Goal: Complete application form

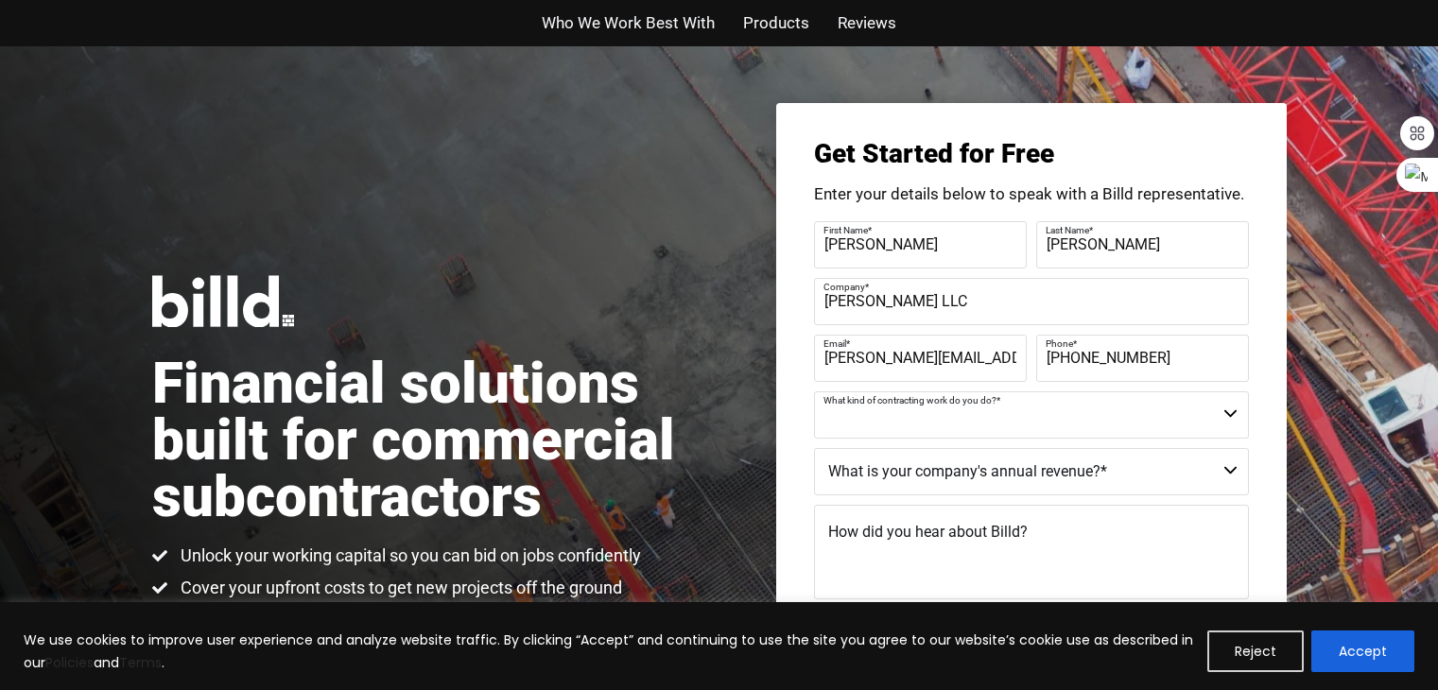
scroll to position [189, 0]
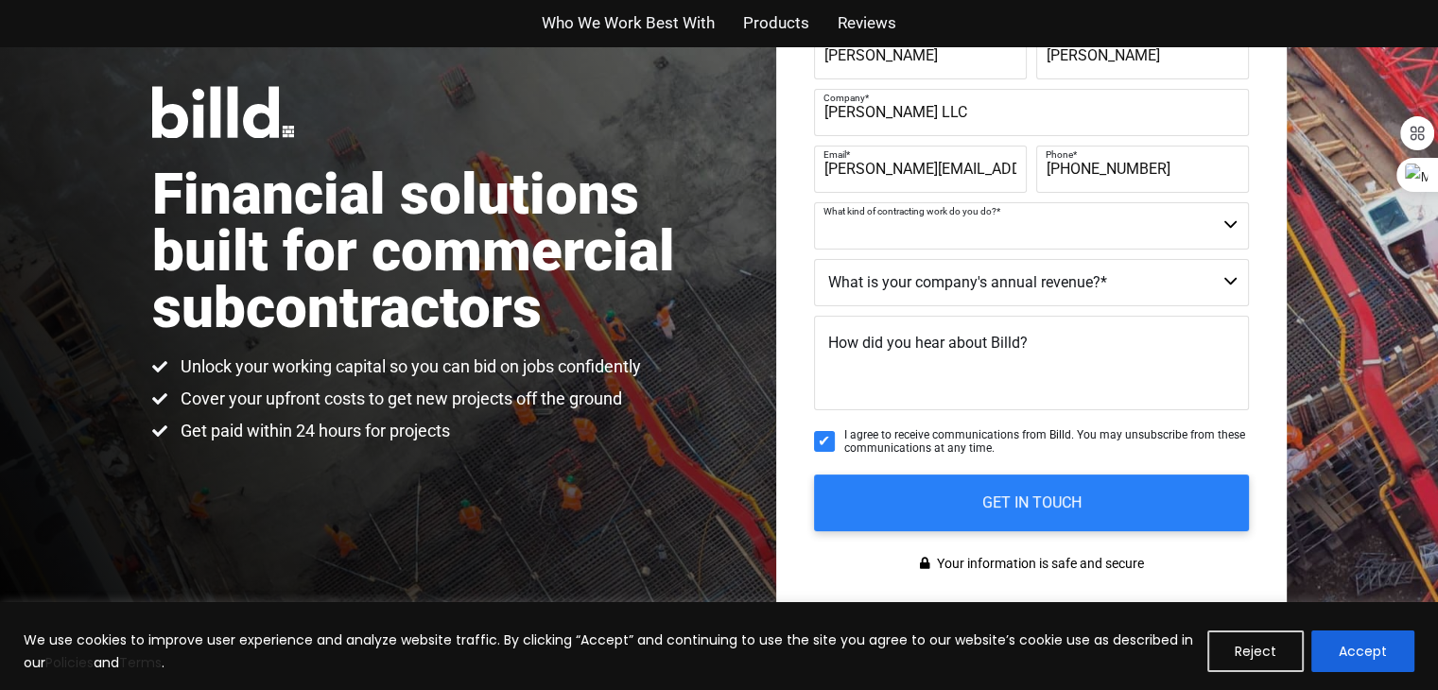
select select "Not a Contractor"
click at [814, 202] on select "Commercial Commercial and Residential Residential Not a Contractor" at bounding box center [1031, 225] width 435 height 47
click at [896, 288] on select "$40M + $25M - $40M $8M - $25M $4M - $8M $2M - $4M $1M - $2M Less than $1M" at bounding box center [1031, 282] width 435 height 47
select select "Less than $1M"
click at [814, 259] on select "$40M + $25M - $40M $8M - $25M $4M - $8M $2M - $4M $1M - $2M Less than $1M" at bounding box center [1031, 282] width 435 height 47
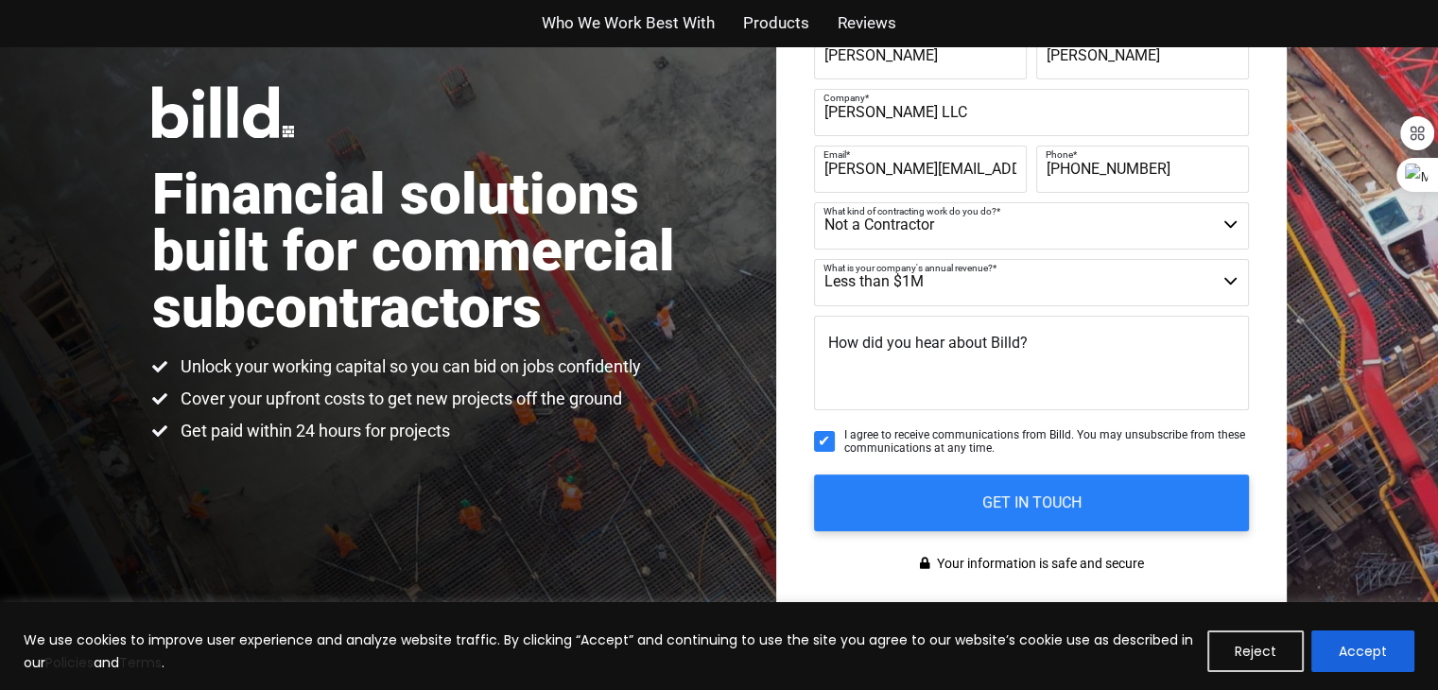
click at [903, 340] on span "How did you hear about Billd?" at bounding box center [928, 343] width 200 height 18
click at [903, 340] on textarea "How did you hear about Billd?" at bounding box center [1031, 363] width 435 height 95
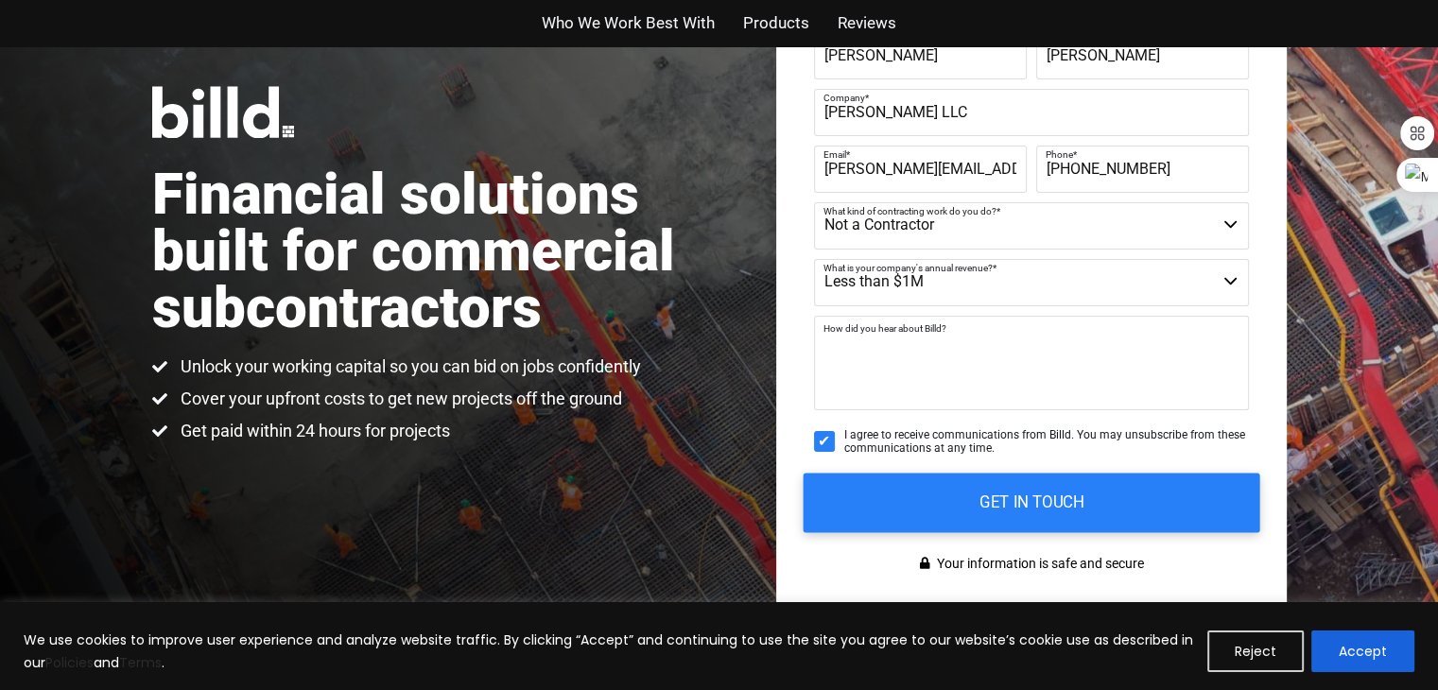
click at [940, 495] on input "GET IN TOUCH" at bounding box center [1031, 503] width 457 height 60
